Goal: Information Seeking & Learning: Learn about a topic

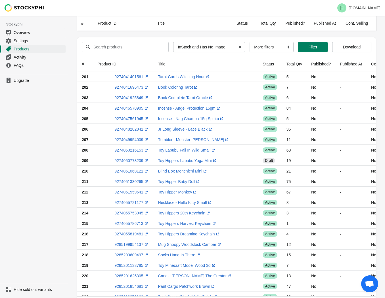
select select "instock_has_no_image"
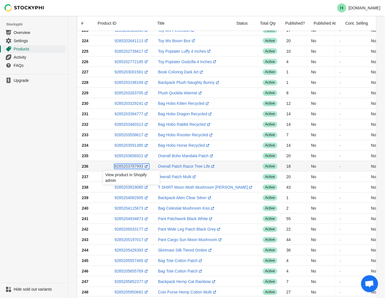
click at [128, 168] on link "9285203787993 (opens a new window)" at bounding box center [131, 167] width 34 height 5
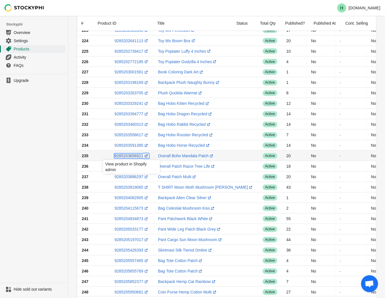
click at [127, 156] on link "9285203656921 (opens a new window)" at bounding box center [131, 156] width 34 height 5
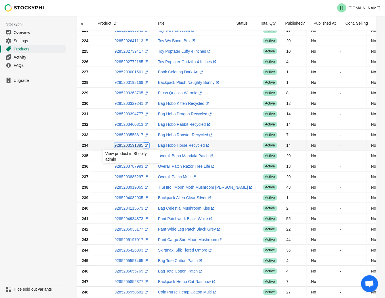
click at [128, 145] on link "9285203591385 (opens a new window)" at bounding box center [131, 146] width 34 height 5
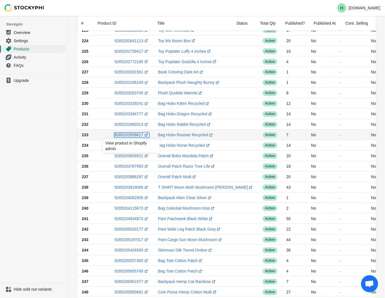
click at [126, 135] on link "9285203558617 (opens a new window)" at bounding box center [131, 135] width 34 height 5
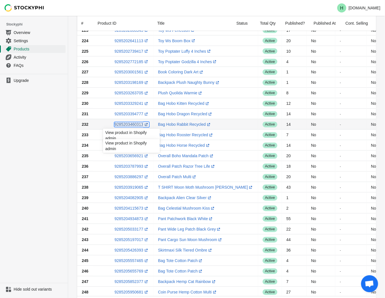
click at [129, 123] on link "9285203460313 (opens a new window)" at bounding box center [131, 125] width 34 height 5
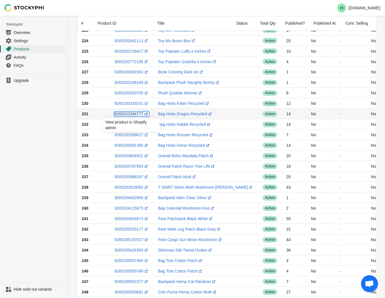
click at [128, 114] on link "9285203394777 (opens a new window)" at bounding box center [131, 114] width 34 height 5
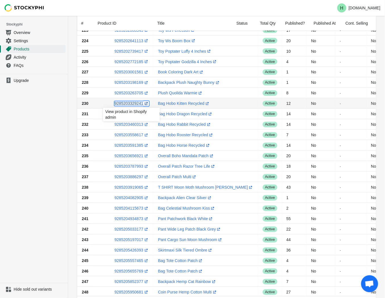
click at [129, 103] on link "9285203329241 (opens a new window)" at bounding box center [131, 104] width 34 height 5
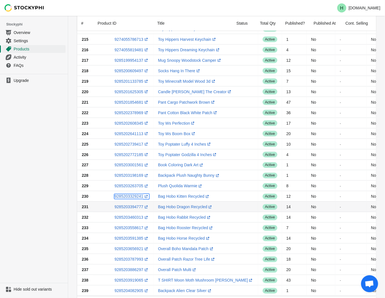
scroll to position [183, 0]
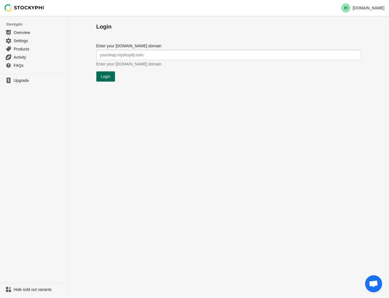
click at [103, 74] on span "Login" at bounding box center [106, 76] width 10 height 5
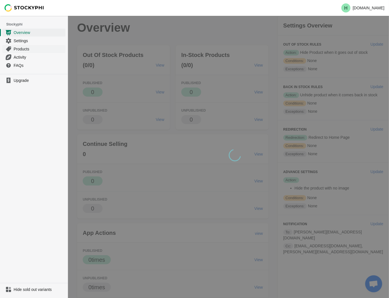
click at [23, 48] on span "Products" at bounding box center [39, 49] width 51 height 6
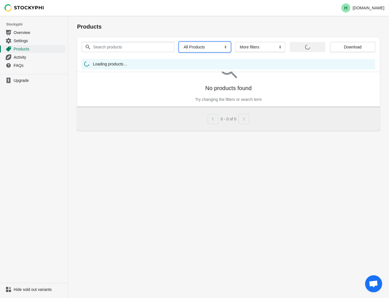
click at [223, 48] on select "All Products InStock InStock Published InStock Un-Published OOS OOS Published O…" at bounding box center [205, 47] width 52 height 10
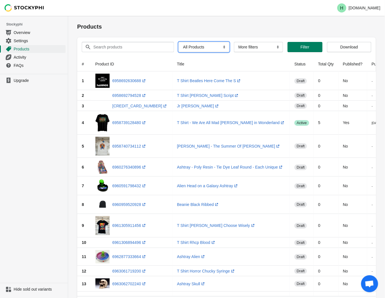
select select "instock_has_no_image"
click at [178, 42] on select "All Products InStock InStock Published InStock Un-Published OOS OOS Published O…" at bounding box center [203, 47] width 51 height 10
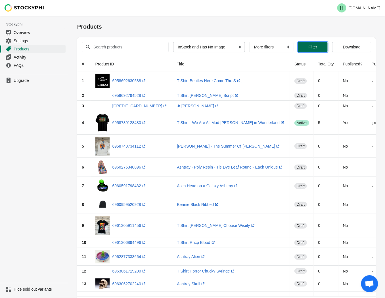
click at [313, 43] on button "Filter" at bounding box center [313, 47] width 30 height 10
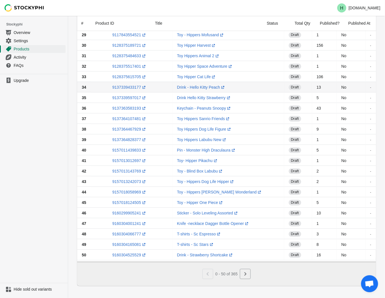
scroll to position [341, 0]
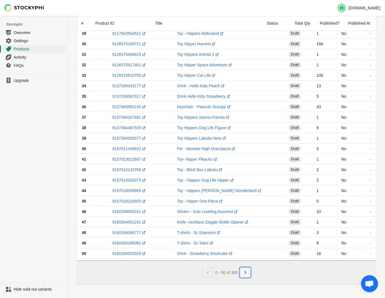
click at [247, 275] on icon "Next" at bounding box center [245, 273] width 6 height 6
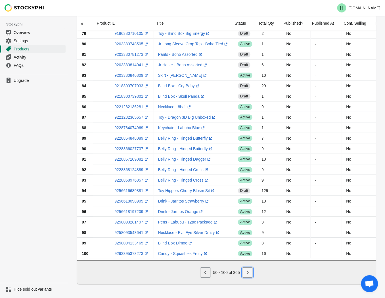
click at [247, 275] on icon "Next" at bounding box center [248, 273] width 6 height 6
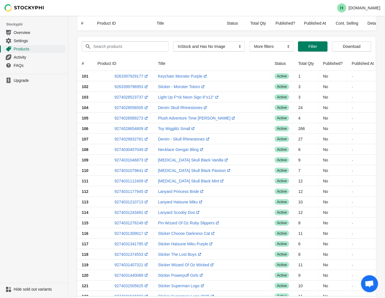
scroll to position [0, 0]
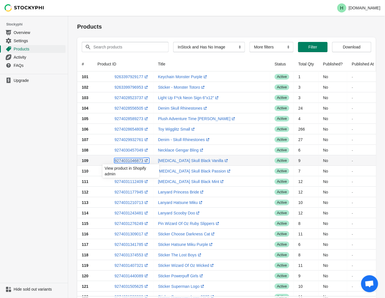
click at [124, 161] on link "9274031046873 (opens a new window)" at bounding box center [131, 161] width 34 height 5
click at [49, 184] on ul "Upgrade" at bounding box center [34, 178] width 68 height 209
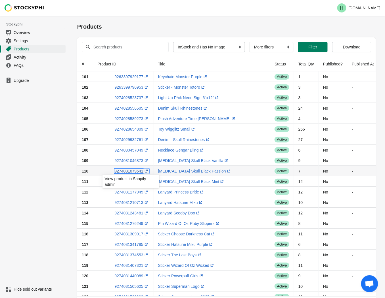
click at [131, 171] on link "9274031079641 (opens a new window)" at bounding box center [131, 171] width 34 height 5
click at [39, 159] on ul "Upgrade" at bounding box center [34, 178] width 68 height 209
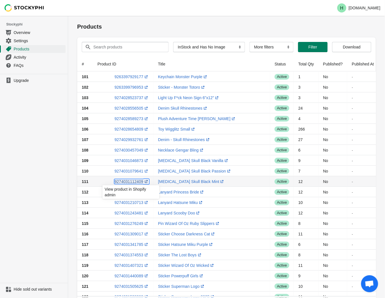
click at [124, 182] on link "9274031112409 (opens a new window)" at bounding box center [131, 182] width 34 height 5
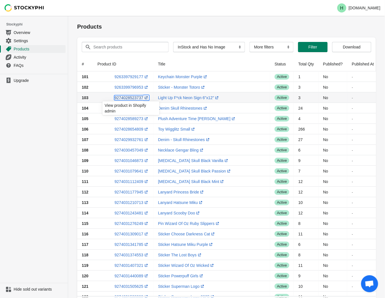
click at [128, 98] on link "9274028523737 (opens a new window)" at bounding box center [131, 98] width 34 height 5
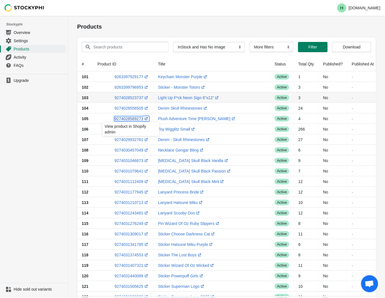
click at [128, 119] on link "9274028589273 (opens a new window)" at bounding box center [131, 119] width 34 height 5
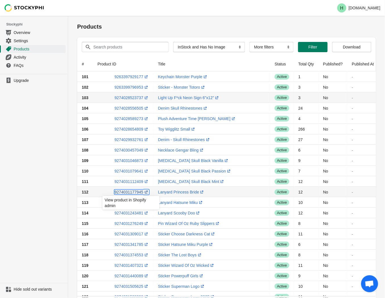
click at [123, 191] on link "9274031177945 (opens a new window)" at bounding box center [131, 192] width 34 height 5
click at [27, 199] on ul "Upgrade" at bounding box center [34, 178] width 68 height 209
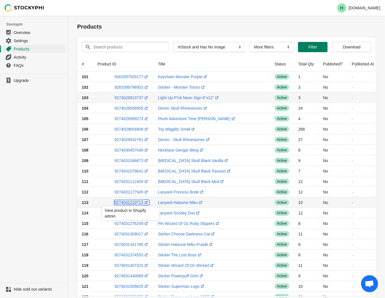
click at [128, 203] on link "9274031210713 (opens a new window)" at bounding box center [131, 203] width 34 height 5
click at [19, 193] on ul "Upgrade" at bounding box center [34, 178] width 68 height 209
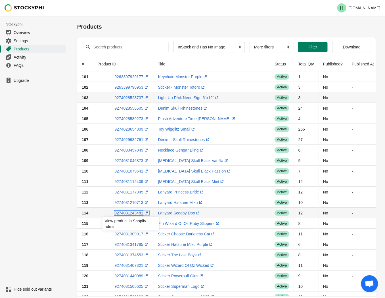
click at [126, 214] on link "9274031243481 (opens a new window)" at bounding box center [131, 213] width 34 height 5
click at [38, 172] on ul "Upgrade" at bounding box center [34, 178] width 68 height 209
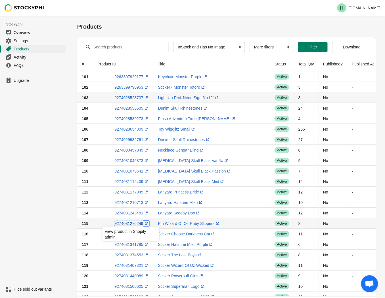
click at [130, 225] on link "9274031276249 (opens a new window)" at bounding box center [131, 224] width 34 height 5
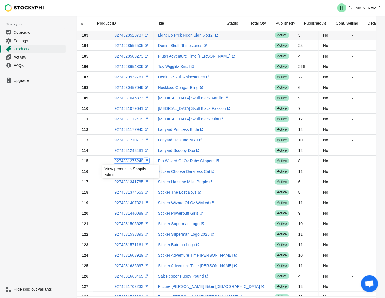
scroll to position [63, 0]
click at [43, 179] on ul "Upgrade" at bounding box center [34, 178] width 68 height 209
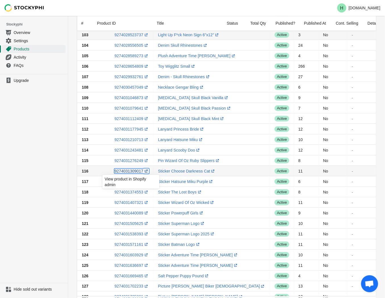
click at [130, 172] on link "9274031309017 (opens a new window)" at bounding box center [131, 171] width 34 height 5
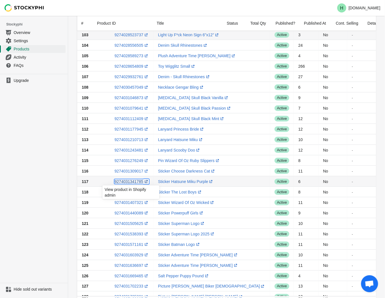
click at [128, 181] on link "9274031341785 (opens a new window)" at bounding box center [131, 182] width 34 height 5
click at [44, 185] on ul "Upgrade" at bounding box center [34, 178] width 68 height 209
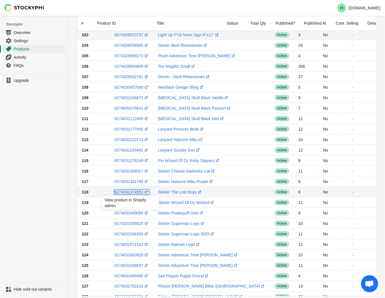
click at [125, 193] on link "9274031374553 (opens a new window)" at bounding box center [131, 192] width 34 height 5
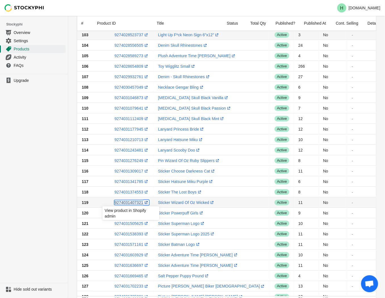
click at [133, 203] on link "9274031407321 (opens a new window)" at bounding box center [131, 203] width 34 height 5
click at [14, 219] on ul "Upgrade" at bounding box center [34, 178] width 68 height 209
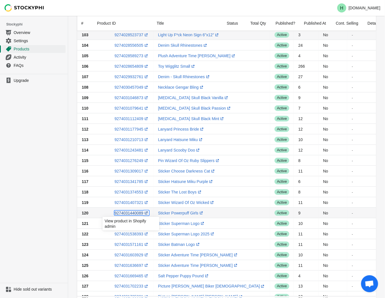
click at [127, 212] on link "9274031440089 (opens a new window)" at bounding box center [131, 213] width 34 height 5
click at [45, 220] on ul "Upgrade" at bounding box center [34, 178] width 68 height 209
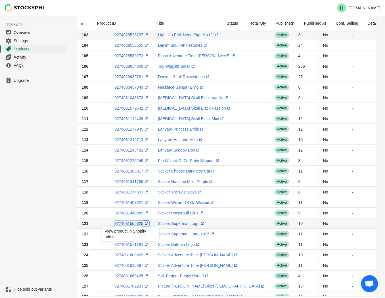
click at [127, 225] on link "9274031505625 (opens a new window)" at bounding box center [131, 224] width 34 height 5
click at [24, 201] on ul "Upgrade" at bounding box center [34, 178] width 68 height 209
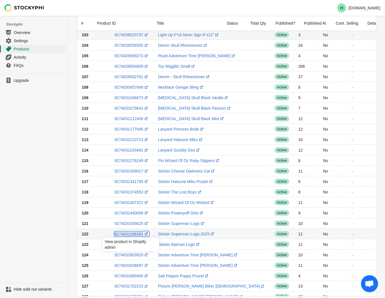
click at [127, 234] on link "9274031538393 (opens a new window)" at bounding box center [131, 234] width 34 height 5
click at [36, 256] on ul "Upgrade" at bounding box center [34, 178] width 68 height 209
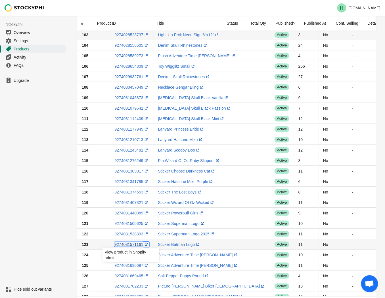
click at [132, 245] on link "9274031571161 (opens a new window)" at bounding box center [131, 245] width 34 height 5
click at [37, 190] on ul "Upgrade" at bounding box center [34, 178] width 68 height 209
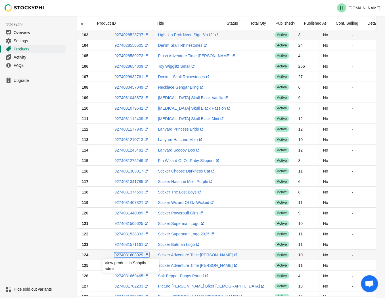
click at [130, 256] on link "9274031603929 (opens a new window)" at bounding box center [131, 255] width 34 height 5
drag, startPoint x: 27, startPoint y: 250, endPoint x: 43, endPoint y: 253, distance: 16.2
click at [27, 250] on ul "Upgrade" at bounding box center [34, 178] width 68 height 209
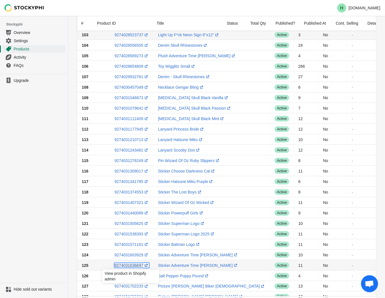
click at [130, 267] on link "9274031636697 (opens a new window)" at bounding box center [131, 266] width 34 height 5
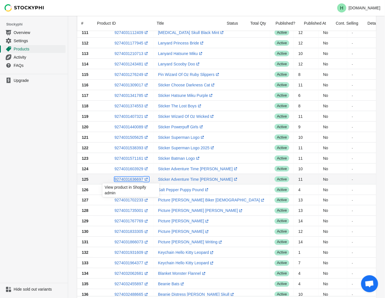
scroll to position [189, 0]
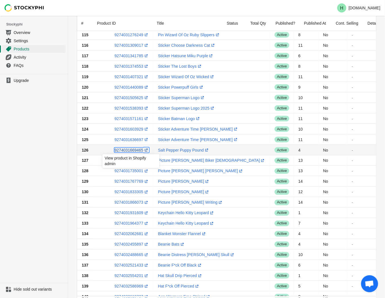
click at [125, 151] on link "9274031669465 (opens a new window)" at bounding box center [131, 150] width 34 height 5
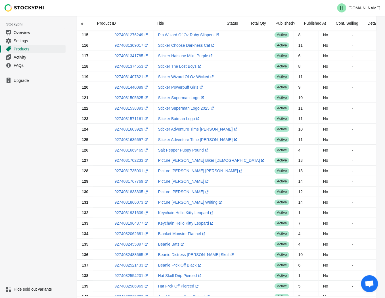
click at [33, 162] on ul "Upgrade" at bounding box center [34, 178] width 68 height 209
click at [128, 162] on link "9274031702233 (opens a new window)" at bounding box center [131, 161] width 34 height 5
click at [35, 182] on ul "Upgrade" at bounding box center [34, 178] width 68 height 209
click at [125, 172] on link "9274031735001 (opens a new window)" at bounding box center [131, 171] width 34 height 5
click at [8, 161] on ul "Upgrade" at bounding box center [34, 178] width 68 height 209
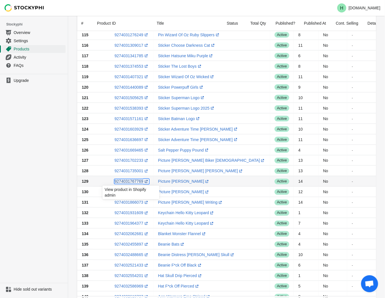
click at [127, 182] on link "9274031767769 (opens a new window)" at bounding box center [131, 182] width 34 height 5
click at [9, 196] on ul "Upgrade" at bounding box center [34, 178] width 68 height 209
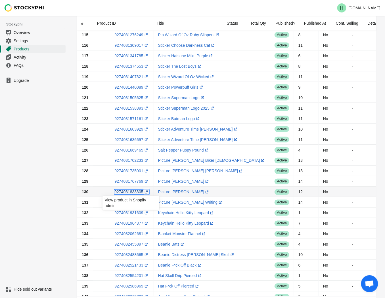
click at [126, 193] on link "9274031833305 (opens a new window)" at bounding box center [131, 192] width 34 height 5
click at [26, 199] on ul "Upgrade" at bounding box center [34, 178] width 68 height 209
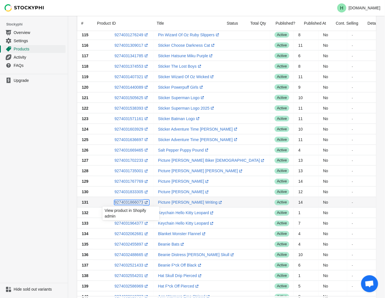
click at [132, 203] on link "9274031866073 (opens a new window)" at bounding box center [131, 203] width 34 height 5
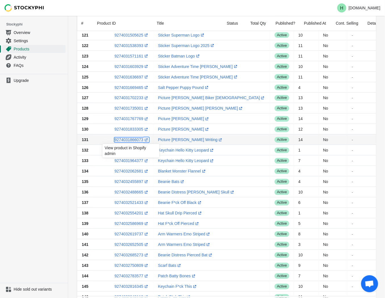
scroll to position [252, 0]
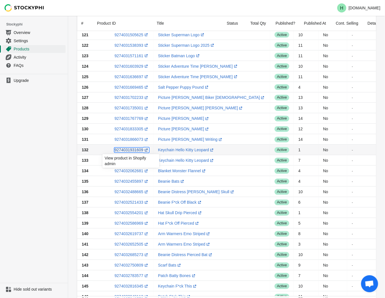
click at [127, 151] on link "9274031931609 (opens a new window)" at bounding box center [131, 150] width 34 height 5
drag, startPoint x: 35, startPoint y: 153, endPoint x: 87, endPoint y: 160, distance: 51.8
click at [35, 153] on ul "Upgrade" at bounding box center [34, 178] width 68 height 209
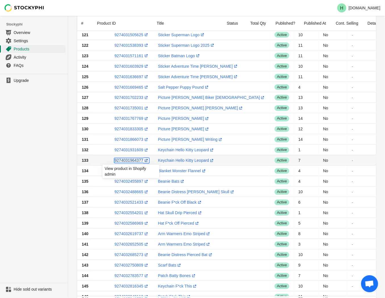
click at [127, 161] on link "9274031964377 (opens a new window)" at bounding box center [131, 161] width 34 height 5
click at [70, 137] on div "Products Submit Search products Clear All Products InStock InStock Published In…" at bounding box center [226, 67] width 317 height 606
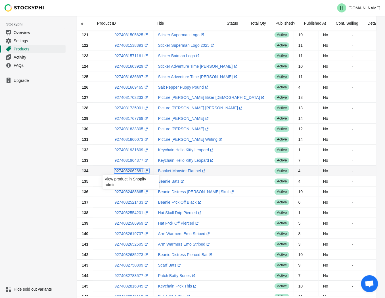
click at [132, 170] on link "9274032062681 (opens a new window)" at bounding box center [131, 171] width 34 height 5
click at [38, 141] on ul "Upgrade" at bounding box center [34, 178] width 68 height 209
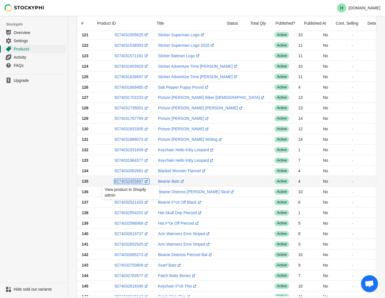
click at [127, 181] on link "9274032455897 (opens a new window)" at bounding box center [131, 182] width 34 height 5
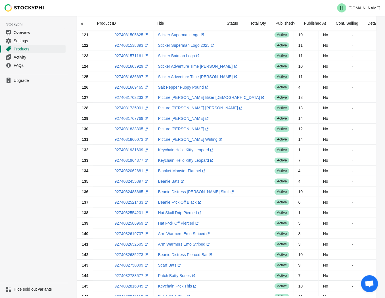
click at [24, 173] on ul "Upgrade" at bounding box center [34, 178] width 68 height 209
click at [132, 192] on link "9274032488665 (opens a new window)" at bounding box center [131, 192] width 34 height 5
click at [49, 212] on ul "Upgrade" at bounding box center [34, 178] width 68 height 209
click at [129, 204] on link "9274032521433 (opens a new window)" at bounding box center [131, 203] width 34 height 5
click at [23, 165] on ul "Upgrade" at bounding box center [34, 178] width 68 height 209
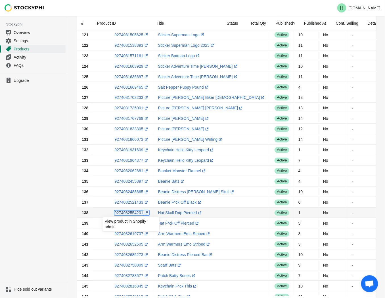
click at [124, 214] on link "9274032554201 (opens a new window)" at bounding box center [131, 213] width 34 height 5
click at [43, 194] on ul "Upgrade" at bounding box center [34, 178] width 68 height 209
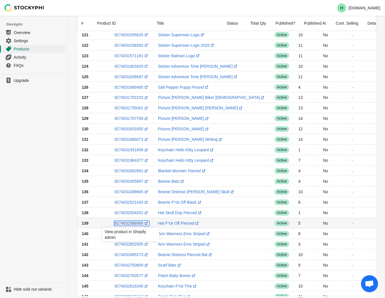
click at [130, 224] on link "9274032586969 (opens a new window)" at bounding box center [131, 224] width 34 height 5
click at [28, 169] on ul "Upgrade" at bounding box center [34, 178] width 68 height 209
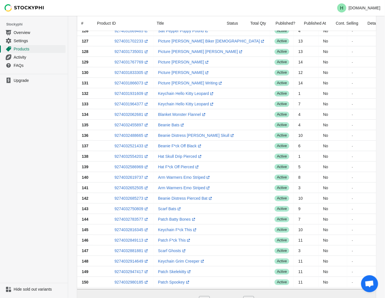
scroll to position [315, 0]
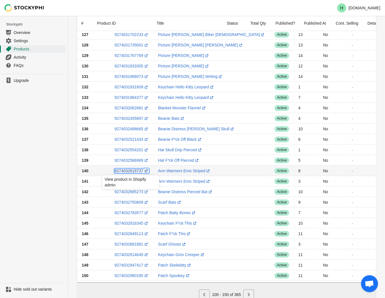
click at [126, 172] on link "9274032619737 (opens a new window)" at bounding box center [131, 171] width 34 height 5
click at [42, 175] on ul "Upgrade" at bounding box center [34, 178] width 68 height 209
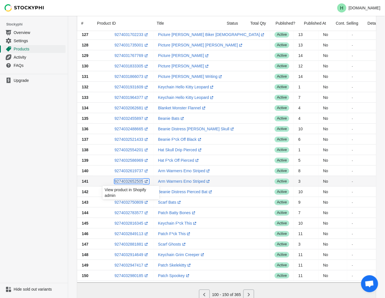
click at [127, 182] on link "9274032652505 (opens a new window)" at bounding box center [131, 181] width 34 height 5
click at [37, 152] on ul "Upgrade" at bounding box center [34, 178] width 68 height 209
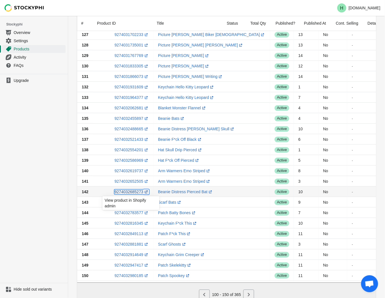
click at [129, 193] on link "9274032685273 (opens a new window)" at bounding box center [131, 192] width 34 height 5
click at [44, 171] on ul "Upgrade" at bounding box center [34, 178] width 68 height 209
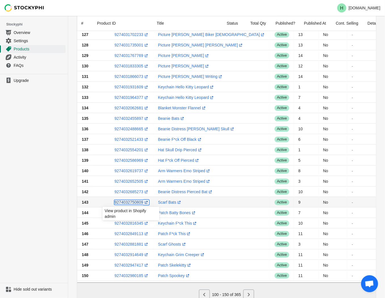
click at [126, 203] on link "9274032750809 (opens a new window)" at bounding box center [131, 202] width 34 height 5
click at [31, 192] on ul "Upgrade" at bounding box center [34, 178] width 68 height 209
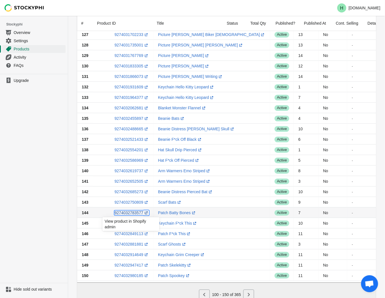
click at [125, 214] on link "9274032783577 (opens a new window)" at bounding box center [131, 213] width 34 height 5
click at [32, 205] on ul "Upgrade" at bounding box center [34, 178] width 68 height 209
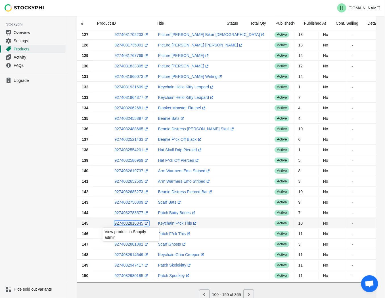
click at [134, 224] on link "9274032816345 (opens a new window)" at bounding box center [131, 223] width 34 height 5
click at [37, 205] on ul "Upgrade" at bounding box center [34, 178] width 68 height 209
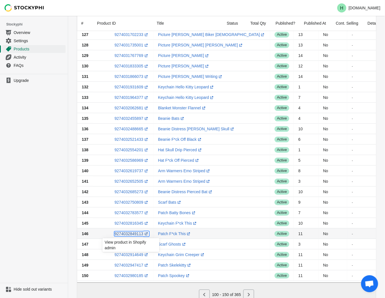
click at [128, 235] on link "9274032849113 (opens a new window)" at bounding box center [131, 234] width 34 height 5
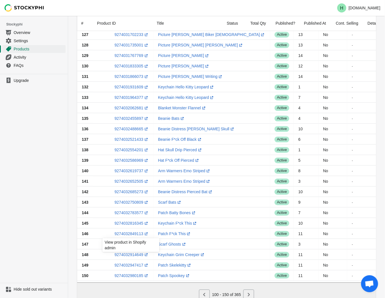
click at [55, 157] on ul "Upgrade" at bounding box center [34, 178] width 68 height 209
click at [128, 245] on link "9274032881881 (opens a new window)" at bounding box center [131, 244] width 34 height 5
drag, startPoint x: 46, startPoint y: 177, endPoint x: 56, endPoint y: 191, distance: 17.9
click at [46, 177] on ul "Upgrade" at bounding box center [34, 178] width 68 height 209
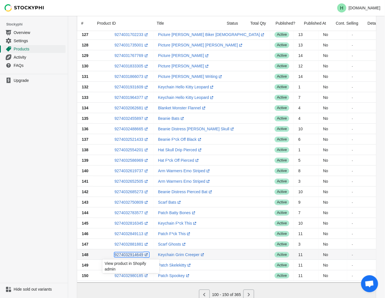
click at [129, 256] on link "9274032914649 (opens a new window)" at bounding box center [131, 255] width 34 height 5
click at [23, 210] on ul "Upgrade" at bounding box center [34, 178] width 68 height 209
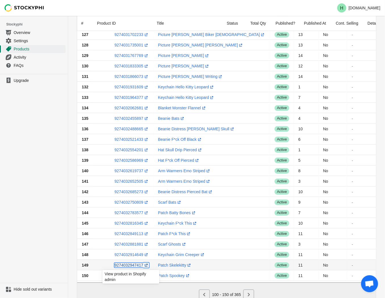
click at [127, 266] on link "9274032947417 (opens a new window)" at bounding box center [131, 265] width 34 height 5
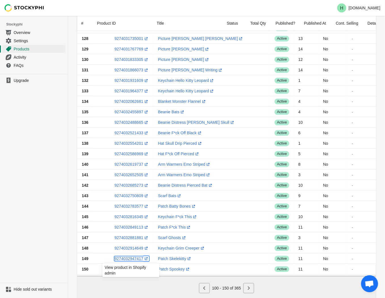
scroll to position [341, 0]
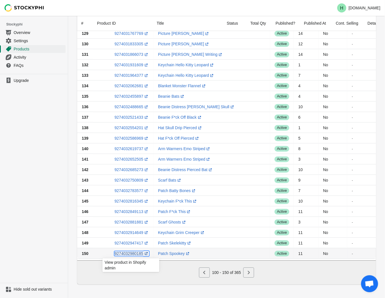
click at [133, 252] on link "9274032980185 (opens a new window)" at bounding box center [131, 254] width 34 height 5
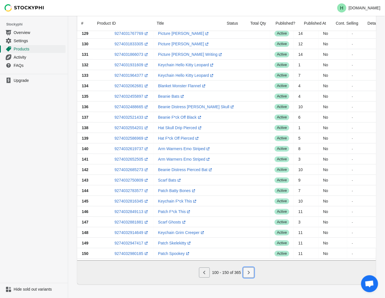
click at [250, 275] on icon "Next" at bounding box center [249, 273] width 6 height 6
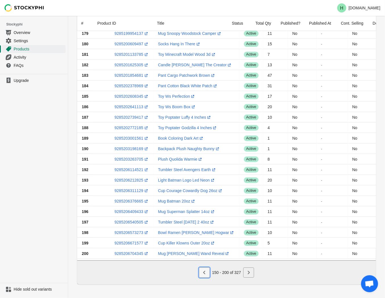
click at [202, 273] on icon "Previous" at bounding box center [204, 273] width 6 height 6
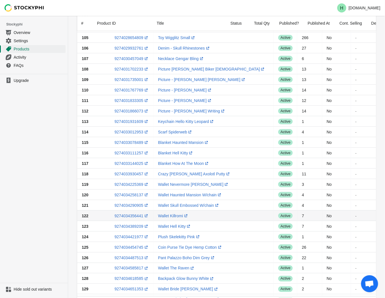
scroll to position [88, 0]
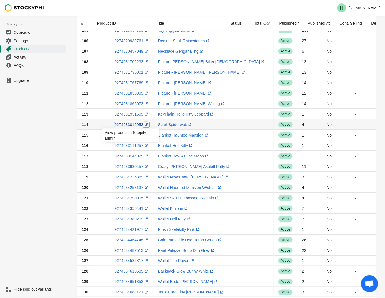
click at [127, 123] on link "9274033012953 (opens a new window)" at bounding box center [131, 125] width 34 height 5
click at [44, 134] on ul "Upgrade" at bounding box center [34, 178] width 68 height 209
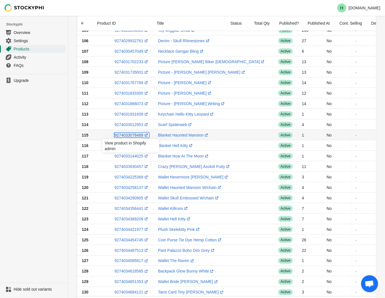
click at [127, 134] on link "9274033078489 (opens a new window)" at bounding box center [131, 135] width 34 height 5
click at [18, 139] on ul "Upgrade" at bounding box center [34, 178] width 68 height 209
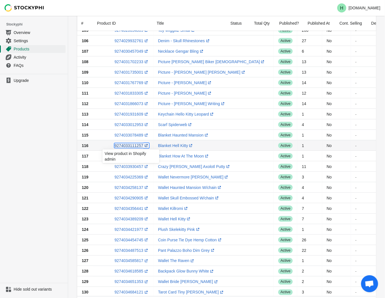
click at [128, 145] on link "9274033111257 (opens a new window)" at bounding box center [131, 146] width 34 height 5
click at [60, 171] on ul "Upgrade" at bounding box center [34, 178] width 68 height 209
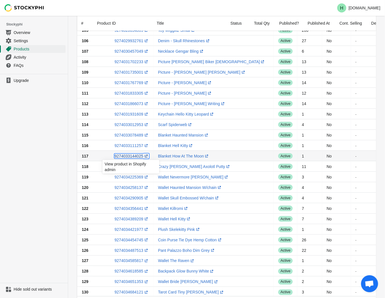
click at [132, 156] on link "9274033144025 (opens a new window)" at bounding box center [131, 156] width 34 height 5
click at [35, 180] on ul "Upgrade" at bounding box center [34, 178] width 68 height 209
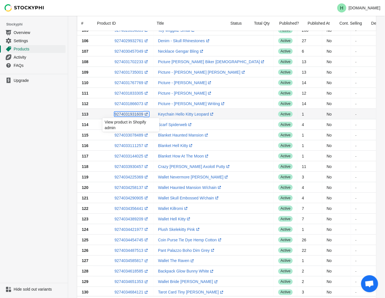
click at [125, 113] on link "9274031931609 (opens a new window)" at bounding box center [131, 114] width 34 height 5
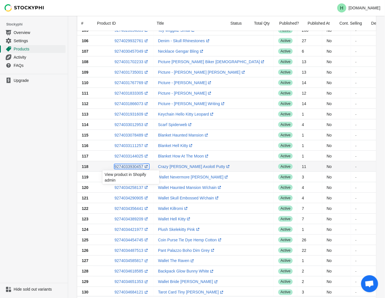
click at [129, 166] on link "9274033930457 (opens a new window)" at bounding box center [131, 167] width 34 height 5
click at [37, 197] on ul "Upgrade" at bounding box center [34, 178] width 68 height 209
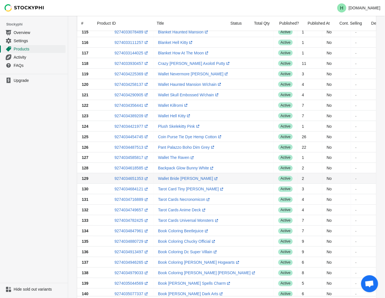
scroll to position [183, 0]
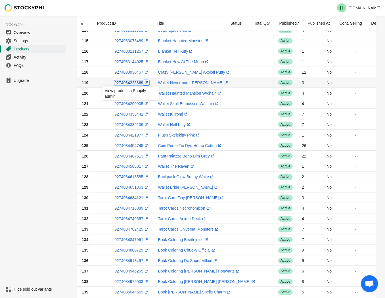
click at [123, 83] on link "9274034225369 (opens a new window)" at bounding box center [131, 83] width 34 height 5
click at [44, 124] on ul "Upgrade" at bounding box center [34, 178] width 68 height 209
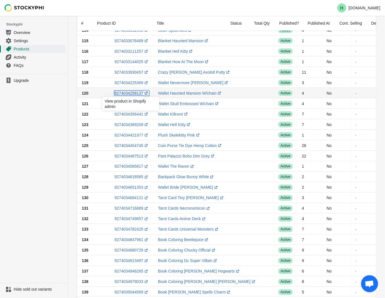
click at [129, 94] on link "9274034258137 (opens a new window)" at bounding box center [131, 93] width 34 height 5
click at [52, 143] on ul "Upgrade" at bounding box center [34, 178] width 68 height 209
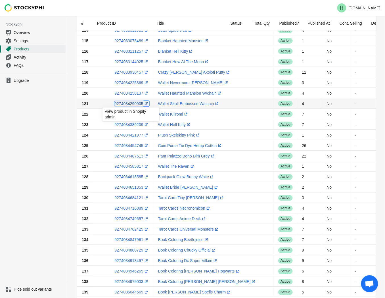
click at [126, 102] on link "9274034290905 (opens a new window)" at bounding box center [131, 104] width 34 height 5
click at [41, 148] on ul "Upgrade" at bounding box center [34, 178] width 68 height 209
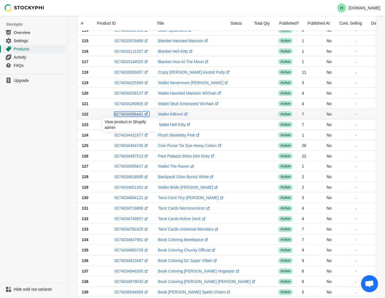
click at [123, 113] on link "9274034356441 (opens a new window)" at bounding box center [131, 114] width 34 height 5
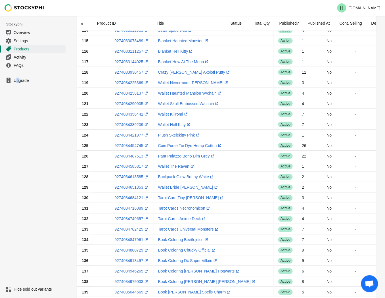
click at [18, 180] on ul "Upgrade" at bounding box center [34, 178] width 68 height 209
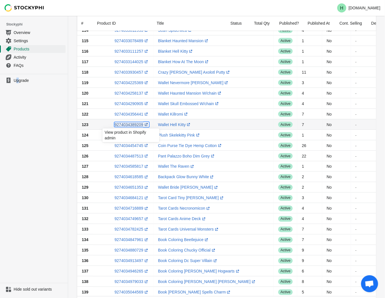
drag, startPoint x: 18, startPoint y: 180, endPoint x: 123, endPoint y: 123, distance: 120.3
click at [123, 123] on link "9274034389209 (opens a new window)" at bounding box center [131, 125] width 34 height 5
click at [48, 129] on ul "Upgrade" at bounding box center [34, 178] width 68 height 209
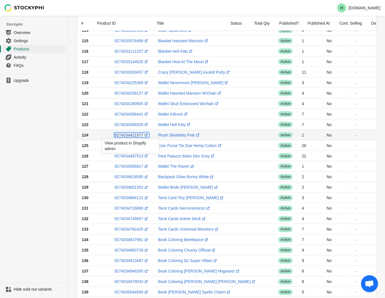
click at [127, 134] on link "9274034421977 (opens a new window)" at bounding box center [131, 135] width 34 height 5
click at [33, 181] on ul "Upgrade" at bounding box center [34, 178] width 68 height 209
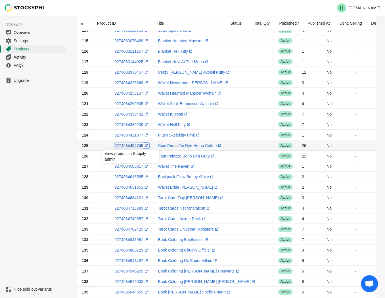
click at [130, 147] on link "9274034454745 (opens a new window)" at bounding box center [131, 146] width 34 height 5
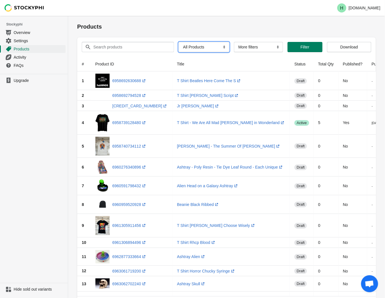
click at [220, 47] on select "All Products InStock InStock Published InStock Un-Published OOS OOS Published O…" at bounding box center [203, 47] width 51 height 10
select select "instock_has_no_image"
click at [178, 42] on select "All Products InStock InStock Published InStock Un-Published OOS OOS Published O…" at bounding box center [203, 47] width 51 height 10
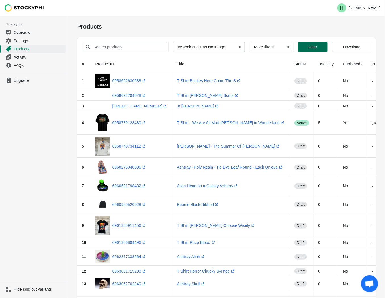
click at [312, 48] on span "Filter" at bounding box center [312, 47] width 9 height 5
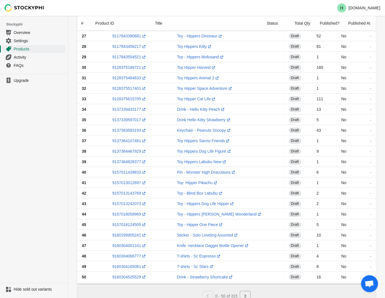
scroll to position [341, 0]
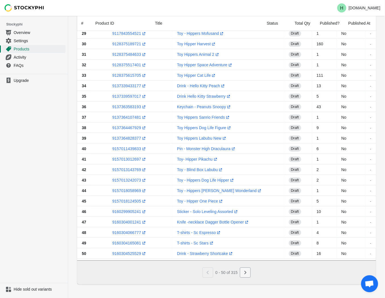
click at [245, 273] on icon "Next" at bounding box center [245, 273] width 6 height 6
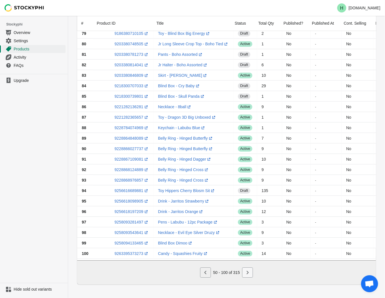
click at [250, 272] on icon "Next" at bounding box center [248, 273] width 6 height 6
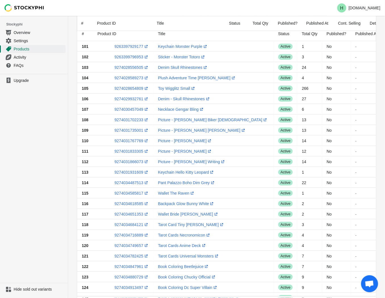
scroll to position [26, 0]
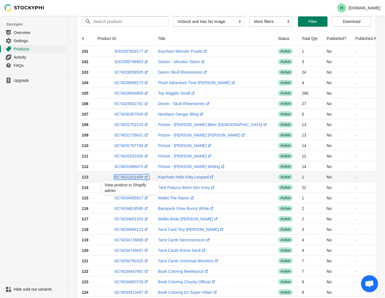
click at [122, 176] on link "9274031931609 (opens a new window)" at bounding box center [131, 177] width 34 height 5
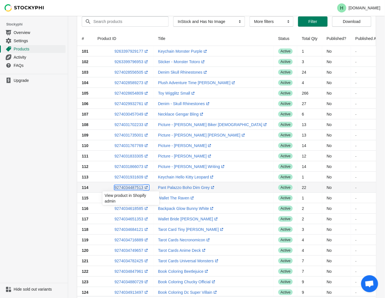
click at [128, 187] on link "9274034487513 (opens a new window)" at bounding box center [131, 188] width 34 height 5
click at [61, 180] on ul "Upgrade" at bounding box center [34, 178] width 68 height 209
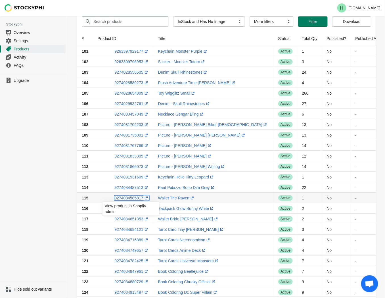
click at [132, 199] on link "9274034585817 (opens a new window)" at bounding box center [131, 198] width 34 height 5
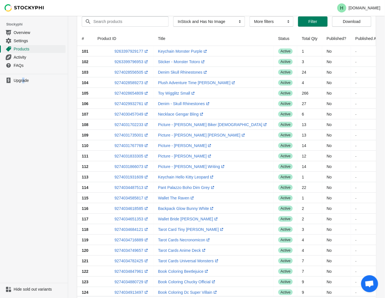
click at [24, 184] on ul "Upgrade" at bounding box center [34, 178] width 68 height 209
click at [128, 208] on link "9274034618585 (opens a new window)" at bounding box center [131, 208] width 34 height 5
click at [36, 150] on ul "Upgrade" at bounding box center [34, 178] width 68 height 209
click at [127, 220] on link "9274034651353 (opens a new window)" at bounding box center [131, 219] width 34 height 5
click at [43, 177] on ul "Upgrade" at bounding box center [34, 178] width 68 height 209
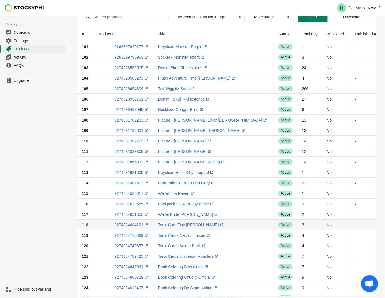
scroll to position [120, 0]
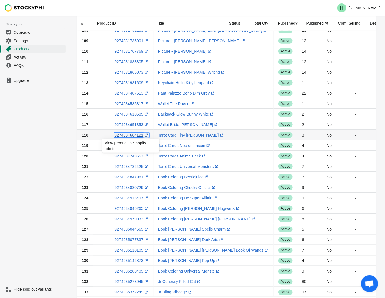
click at [128, 134] on link "9274034684121 (opens a new window)" at bounding box center [131, 135] width 34 height 5
drag, startPoint x: 46, startPoint y: 152, endPoint x: 53, endPoint y: 151, distance: 7.1
click at [46, 152] on ul "Upgrade" at bounding box center [34, 178] width 68 height 209
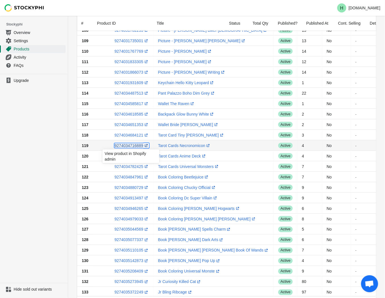
click at [125, 146] on link "9274034716889 (opens a new window)" at bounding box center [131, 146] width 34 height 5
click at [27, 171] on ul "Upgrade" at bounding box center [34, 178] width 68 height 209
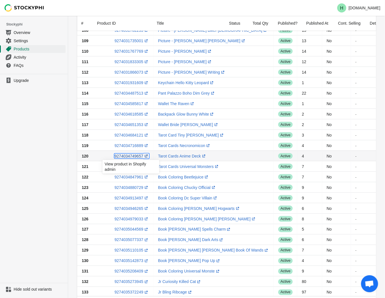
click at [122, 157] on link "9274034749657 (opens a new window)" at bounding box center [131, 156] width 34 height 5
drag, startPoint x: 23, startPoint y: 159, endPoint x: 24, endPoint y: 165, distance: 6.3
click at [23, 160] on ul "Upgrade" at bounding box center [34, 178] width 68 height 209
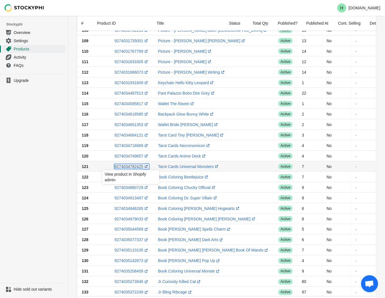
click at [123, 167] on link "9274034782425 (opens a new window)" at bounding box center [131, 167] width 34 height 5
click at [41, 175] on ul "Upgrade" at bounding box center [34, 178] width 68 height 209
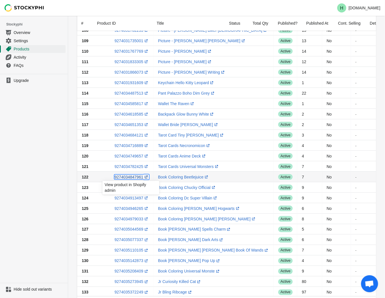
click at [127, 179] on link "9274034847961 (opens a new window)" at bounding box center [131, 177] width 34 height 5
click at [28, 193] on ul "Upgrade" at bounding box center [34, 178] width 68 height 209
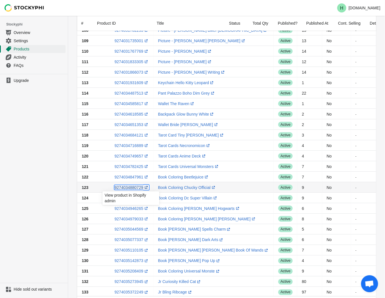
click at [124, 187] on link "9274034880729 (opens a new window)" at bounding box center [131, 188] width 34 height 5
click at [33, 179] on ul "Upgrade" at bounding box center [34, 178] width 68 height 209
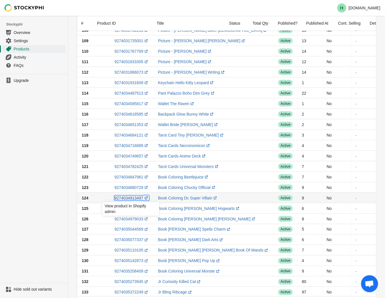
click at [127, 199] on link "9274034913497 (opens a new window)" at bounding box center [131, 198] width 34 height 5
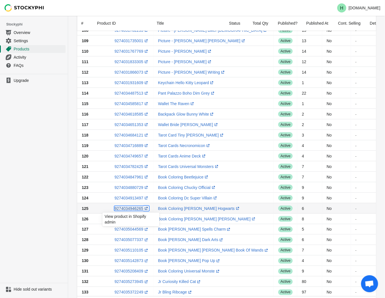
click at [130, 209] on link "9274034946265 (opens a new window)" at bounding box center [131, 208] width 34 height 5
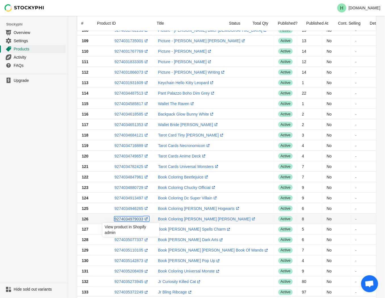
click at [131, 220] on link "9274034979033 (opens a new window)" at bounding box center [131, 219] width 34 height 5
click at [47, 197] on ul "Upgrade" at bounding box center [34, 178] width 68 height 209
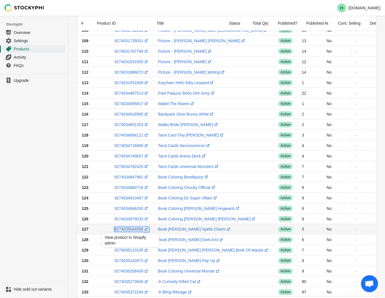
click at [130, 229] on link "9274035044569 (opens a new window)" at bounding box center [131, 229] width 34 height 5
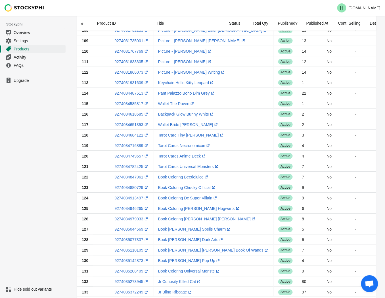
click at [52, 221] on ul "Upgrade" at bounding box center [34, 178] width 68 height 209
click at [126, 241] on link "9274035077337 (opens a new window)" at bounding box center [131, 240] width 34 height 5
click at [68, 239] on div "Products Submit Search products Clear All Products InStock InStock Published In…" at bounding box center [226, 199] width 317 height 606
click at [129, 250] on link "9274035110105 (opens a new window)" at bounding box center [131, 250] width 34 height 5
click at [37, 204] on ul "Upgrade" at bounding box center [34, 178] width 68 height 209
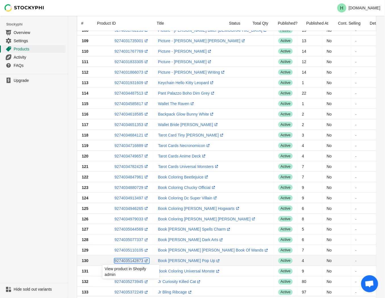
click at [124, 262] on link "9274035142873 (opens a new window)" at bounding box center [131, 261] width 34 height 5
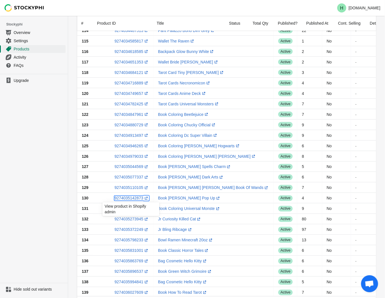
scroll to position [183, 0]
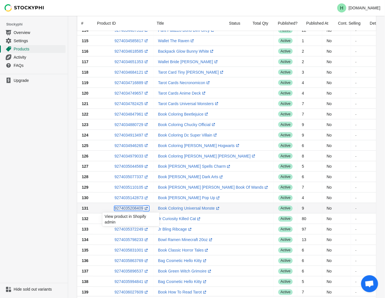
click at [130, 211] on link "9274035208409 (opens a new window)" at bounding box center [131, 208] width 34 height 5
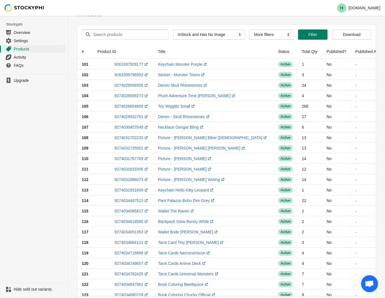
scroll to position [0, 0]
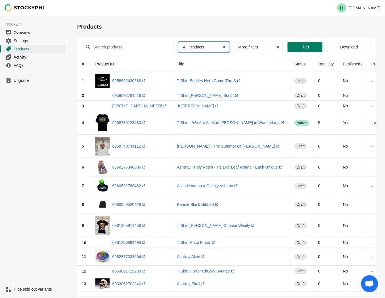
click at [221, 47] on select "All Products InStock InStock Published InStock Un-Published OOS OOS Published O…" at bounding box center [203, 47] width 51 height 10
select select "instock_has_no_image"
click at [178, 42] on select "All Products InStock InStock Published InStock Un-Published OOS OOS Published O…" at bounding box center [203, 47] width 51 height 10
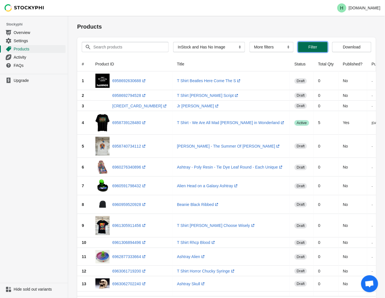
click at [314, 47] on span "Filter" at bounding box center [312, 47] width 9 height 5
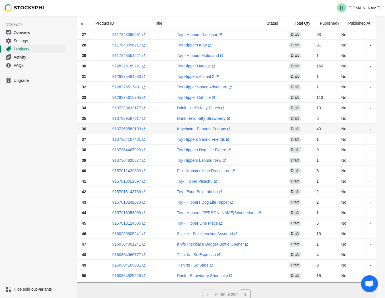
scroll to position [341, 0]
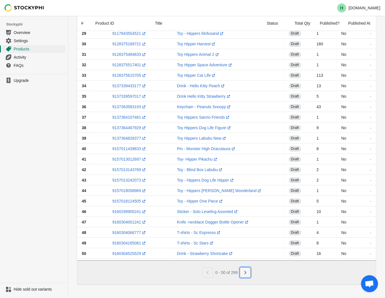
click at [242, 274] on icon "Next" at bounding box center [245, 273] width 6 height 6
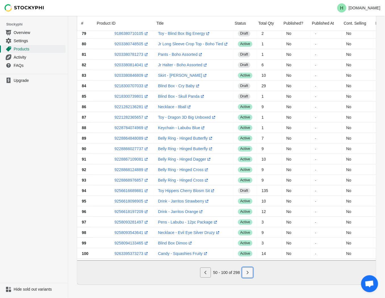
click at [246, 272] on icon "Next" at bounding box center [248, 273] width 6 height 6
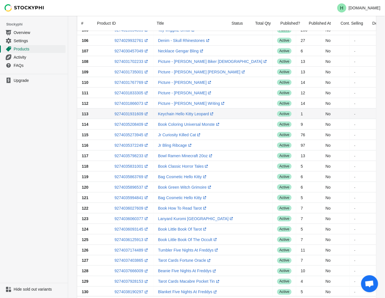
scroll to position [94, 0]
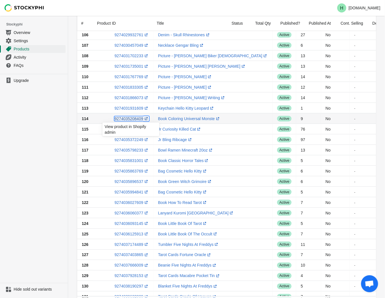
click at [126, 120] on link "9274035208409 (opens a new window)" at bounding box center [131, 119] width 34 height 5
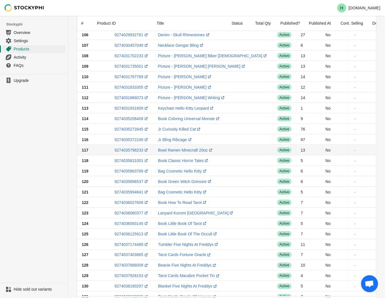
click at [203, 146] on td "Bowl Ramen Minecraft 20oz (opens a new window)" at bounding box center [212, 150] width 119 height 10
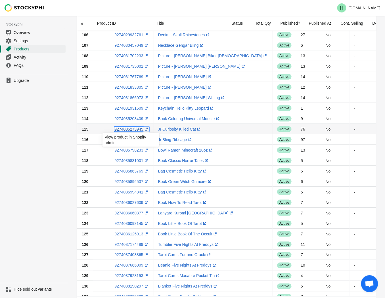
click at [129, 128] on link "9274035273945 (opens a new window)" at bounding box center [131, 129] width 34 height 5
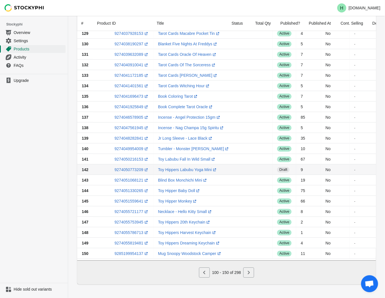
scroll to position [341, 0]
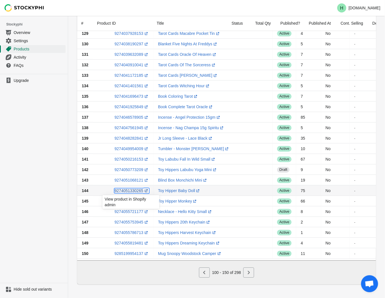
click at [128, 189] on link "9274051330265 (opens a new window)" at bounding box center [131, 191] width 34 height 5
click at [43, 179] on ul "Upgrade" at bounding box center [34, 178] width 68 height 209
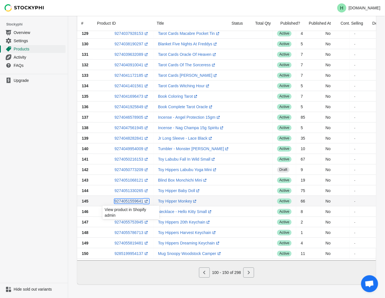
click at [127, 200] on link "9274051559641 (opens a new window)" at bounding box center [131, 201] width 34 height 5
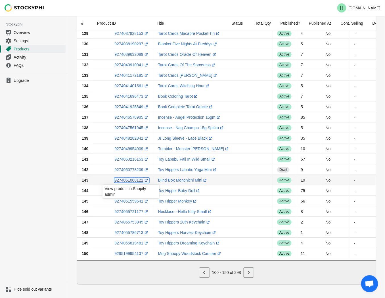
click at [125, 178] on link "9274051068121 (opens a new window)" at bounding box center [131, 180] width 34 height 5
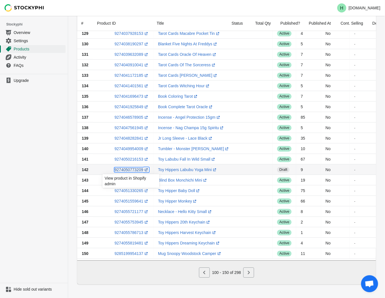
click at [132, 168] on link "9274050773209 (opens a new window)" at bounding box center [131, 170] width 34 height 5
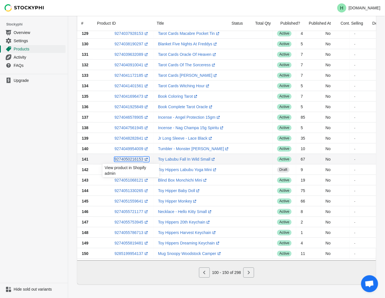
click at [128, 157] on link "9274050216153 (opens a new window)" at bounding box center [131, 159] width 34 height 5
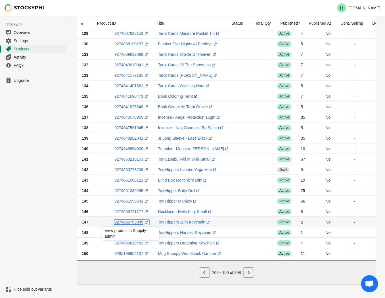
click at [124, 220] on link "9274055753945 (opens a new window)" at bounding box center [131, 222] width 34 height 5
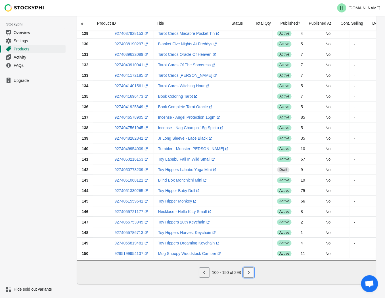
click at [248, 274] on icon "Next" at bounding box center [249, 272] width 2 height 3
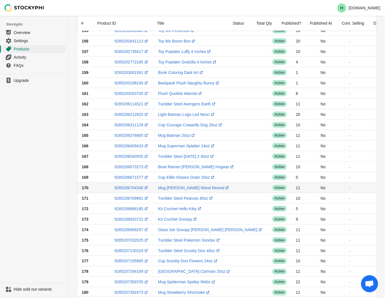
scroll to position [88, 0]
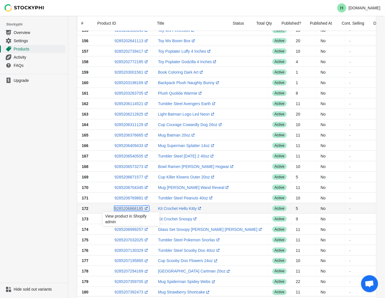
click at [127, 209] on link "9285206868185 (opens a new window)" at bounding box center [131, 208] width 34 height 5
click at [36, 212] on ul "Upgrade" at bounding box center [34, 178] width 68 height 209
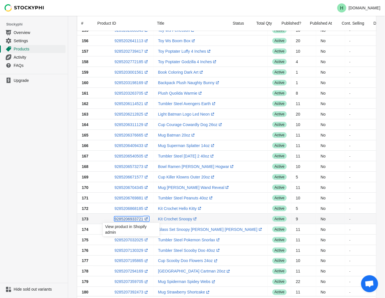
click at [133, 219] on link "9285206933721 (opens a new window)" at bounding box center [131, 219] width 34 height 5
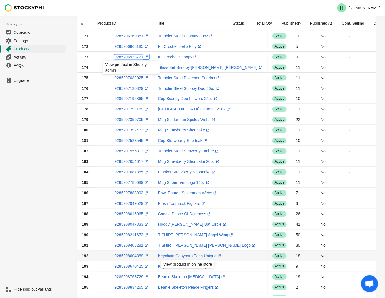
scroll to position [341, 0]
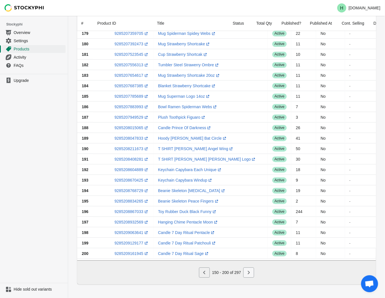
click at [250, 271] on icon "Next" at bounding box center [249, 273] width 6 height 6
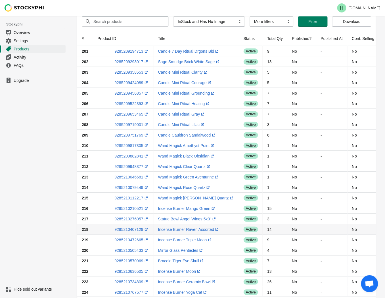
scroll to position [0, 0]
